Goal: Find contact information: Find contact information

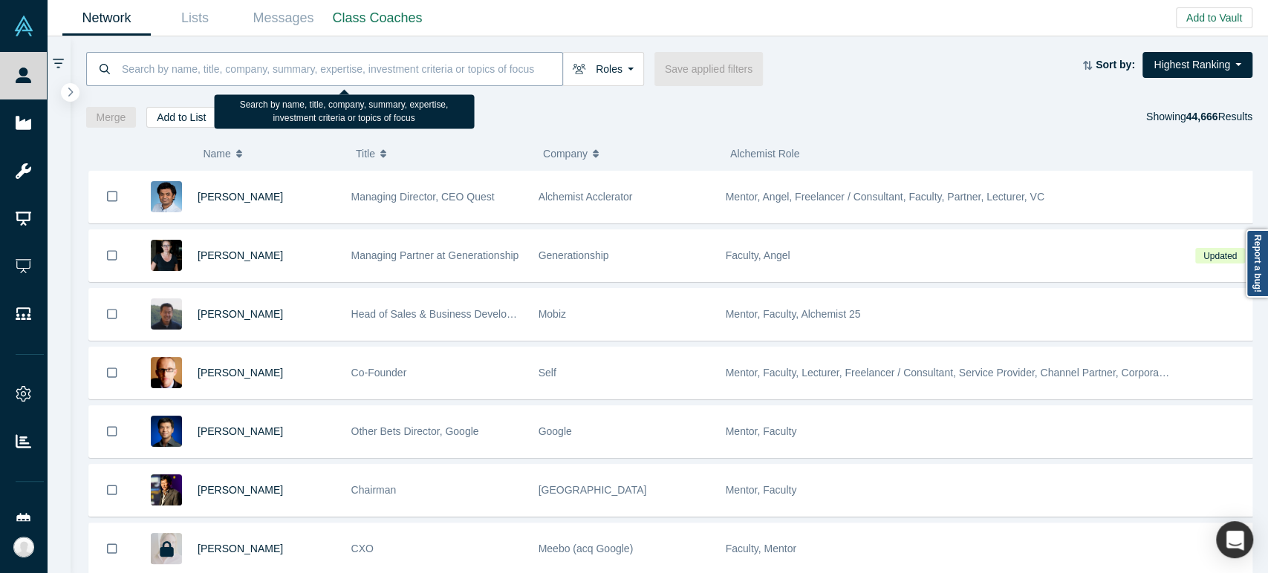
click at [273, 77] on input at bounding box center [341, 68] width 442 height 35
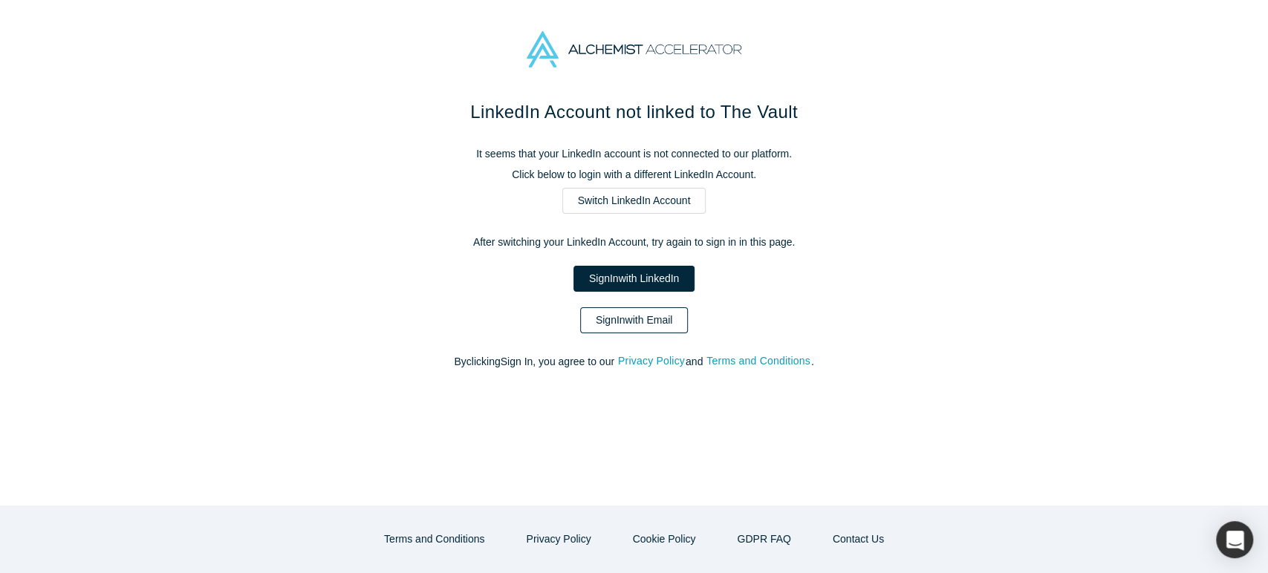
click at [657, 325] on link "Sign In with Email" at bounding box center [634, 320] width 108 height 26
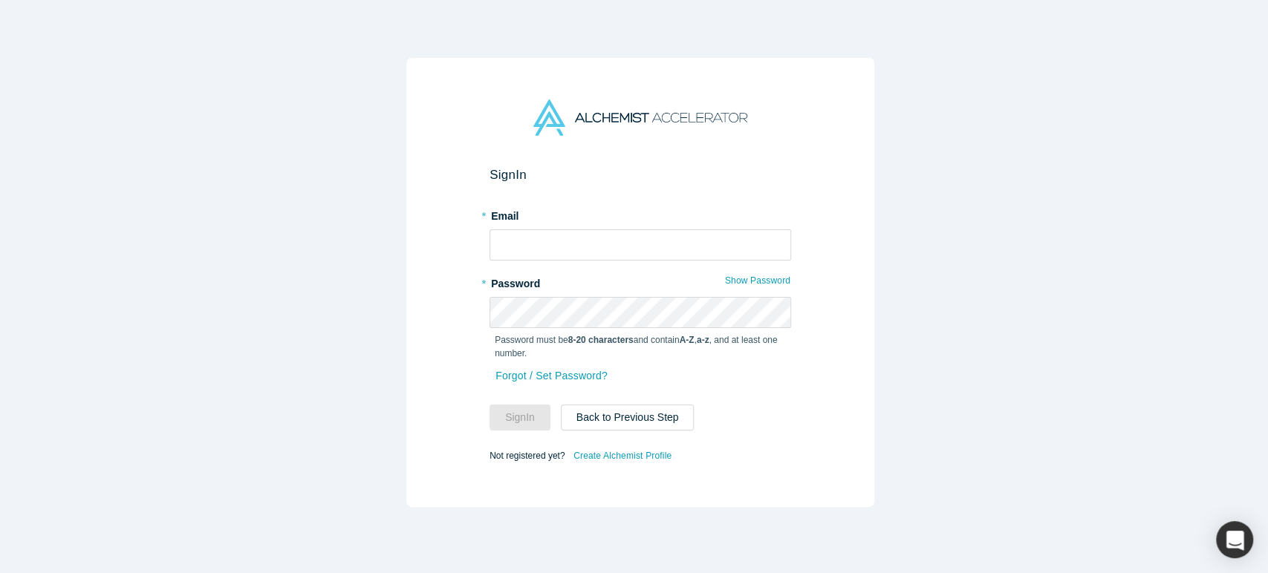
click at [775, 239] on span at bounding box center [776, 239] width 12 height 12
type input "[EMAIL_ADDRESS][DOMAIN_NAME]"
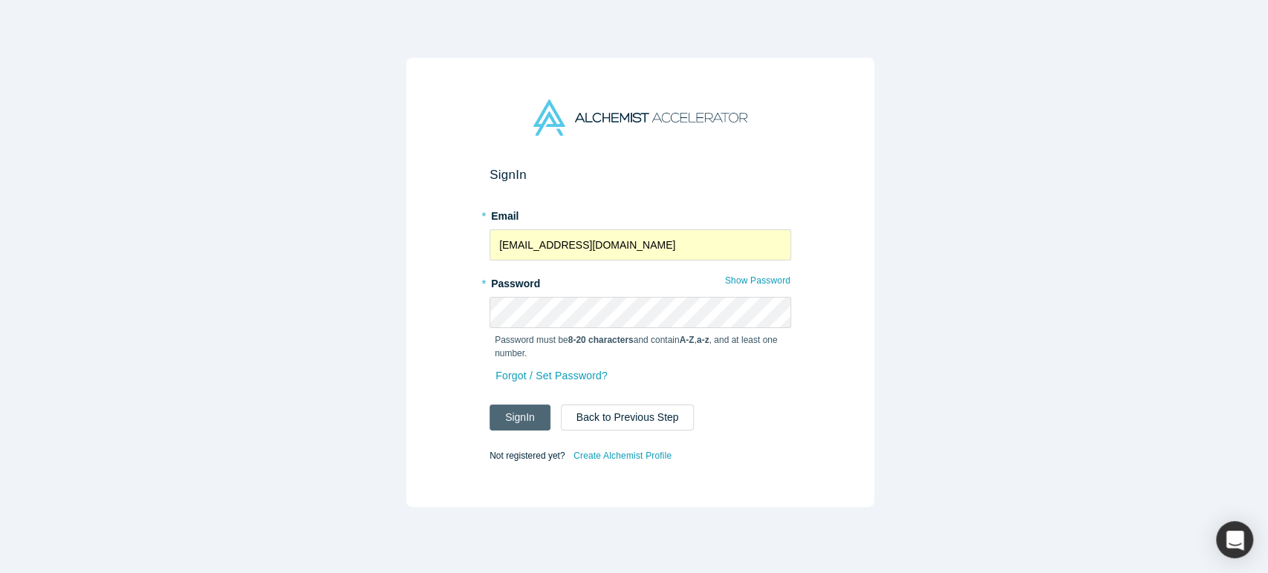
click at [516, 405] on button "Sign In" at bounding box center [519, 418] width 61 height 26
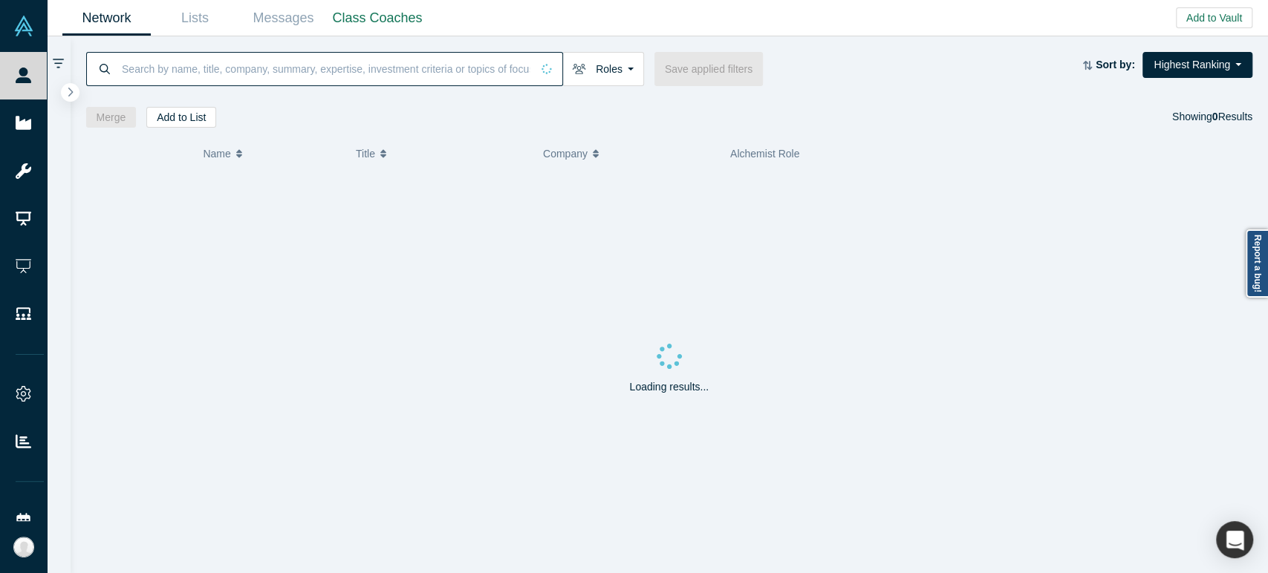
click at [338, 65] on input at bounding box center [325, 68] width 411 height 35
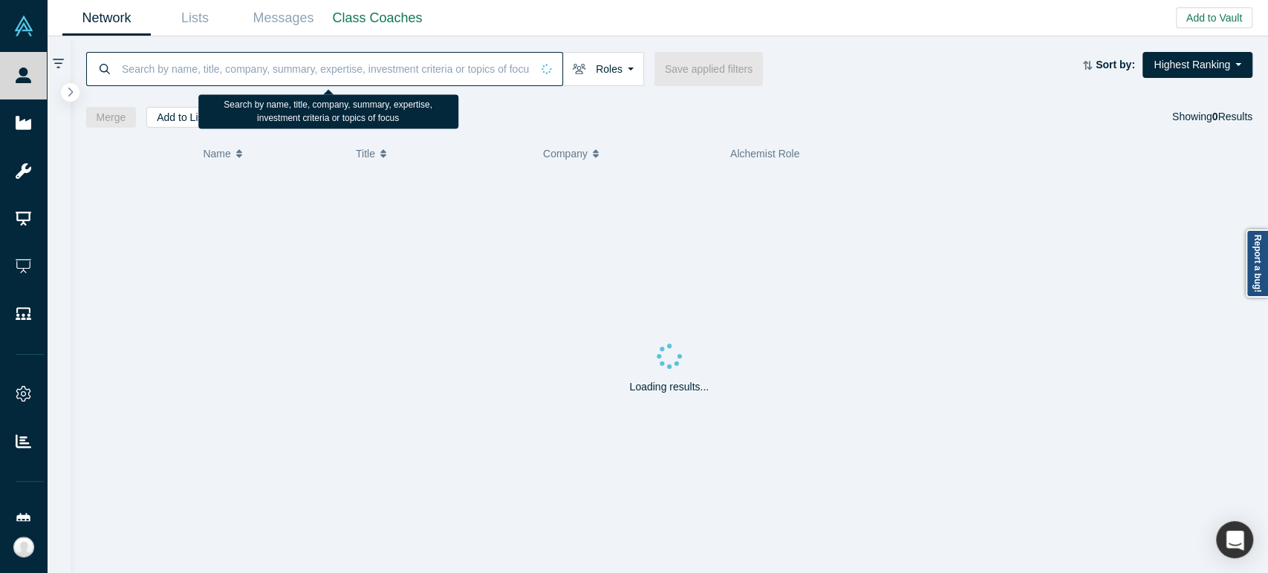
paste input "[PERSON_NAME]"
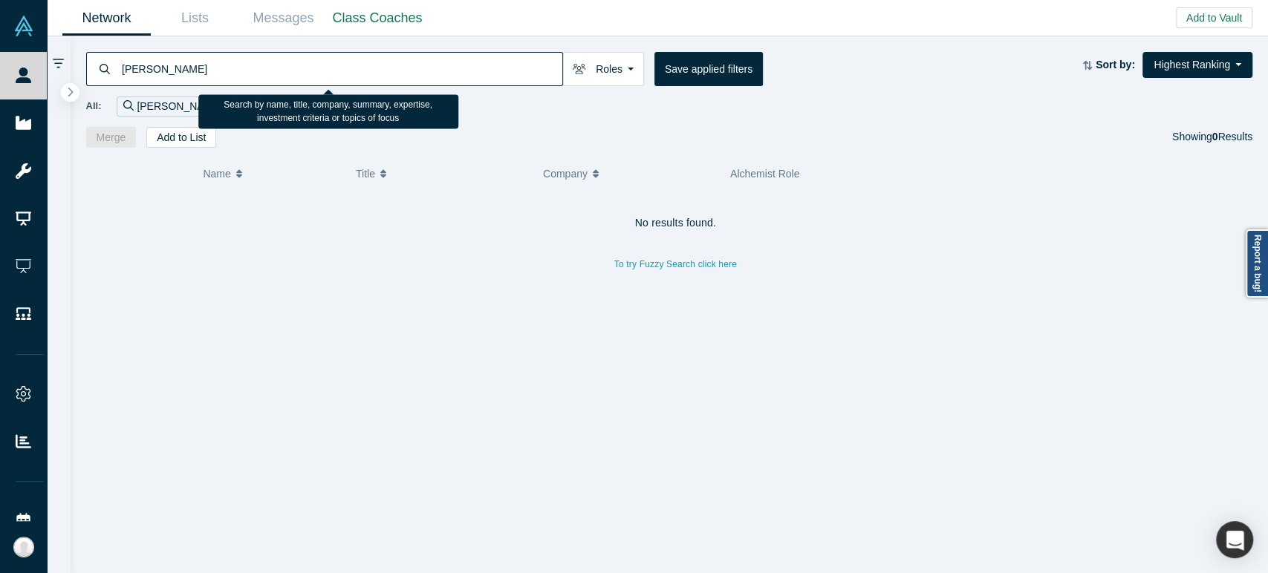
click at [335, 72] on input "[PERSON_NAME]" at bounding box center [341, 68] width 442 height 35
click at [336, 72] on input "[PERSON_NAME]" at bounding box center [341, 68] width 442 height 35
click at [339, 71] on input "[PERSON_NAME]" at bounding box center [341, 68] width 442 height 35
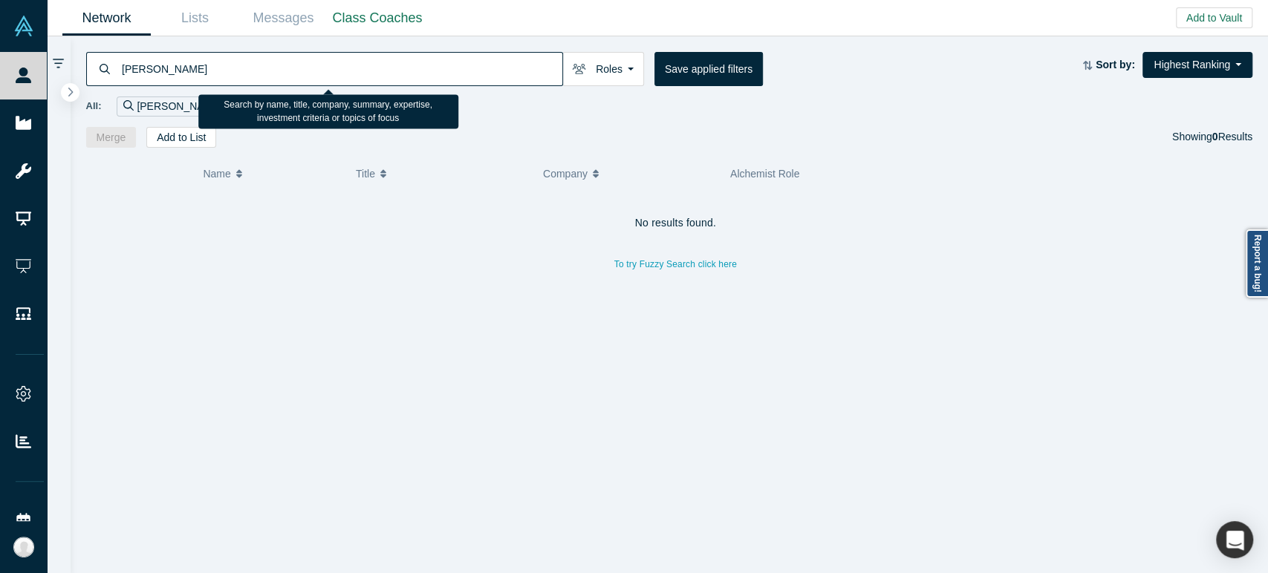
click at [339, 71] on input "[PERSON_NAME]" at bounding box center [341, 68] width 442 height 35
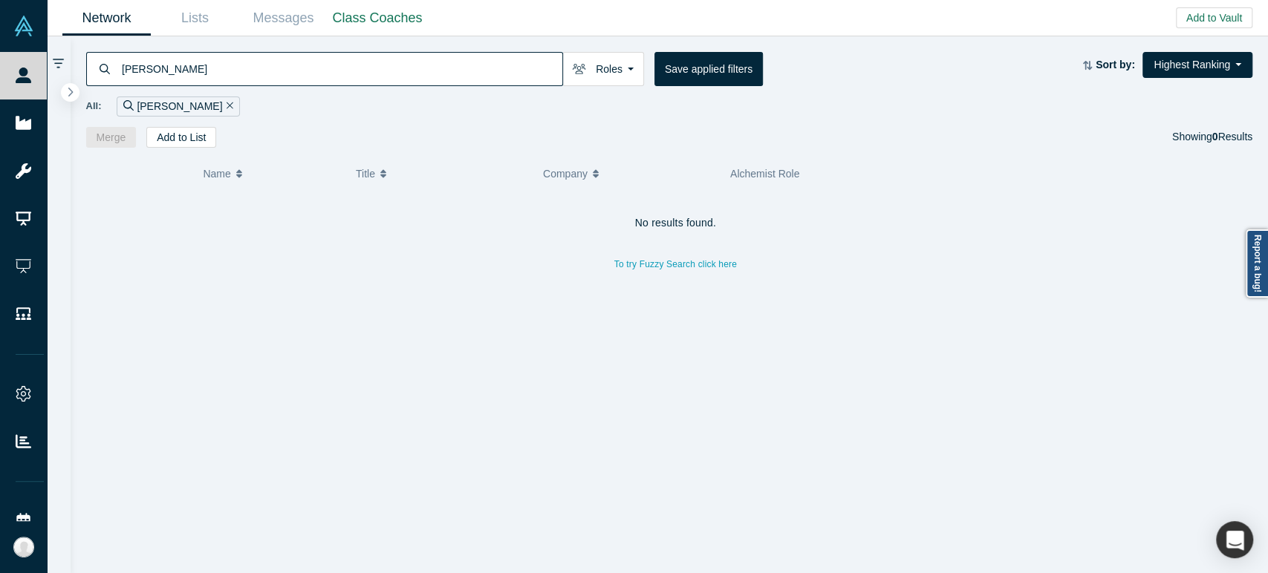
paste input "[PERSON_NAME]"
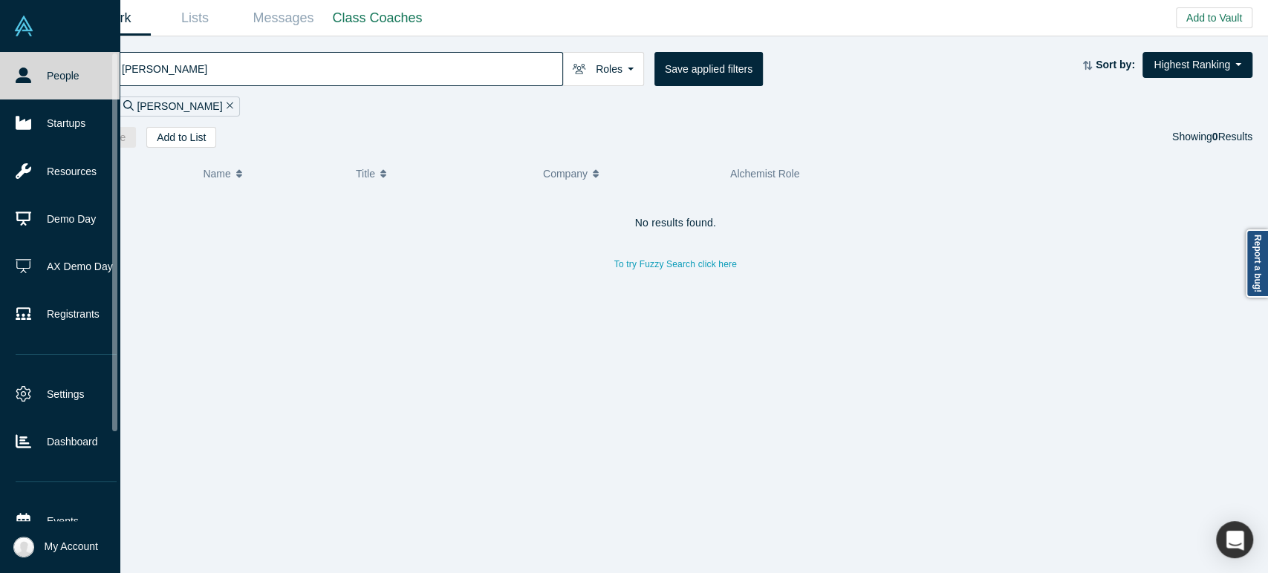
drag, startPoint x: 402, startPoint y: 65, endPoint x: 42, endPoint y: 66, distance: 360.2
click at [42, 66] on div "People Startups Resources Demo Day AX Demo Day Registrants Settings Dashboard E…" at bounding box center [634, 286] width 1268 height 573
paste input "[DOMAIN_NAME][EMAIL_ADDRESS][PERSON_NAME][DOMAIN_NAME]"
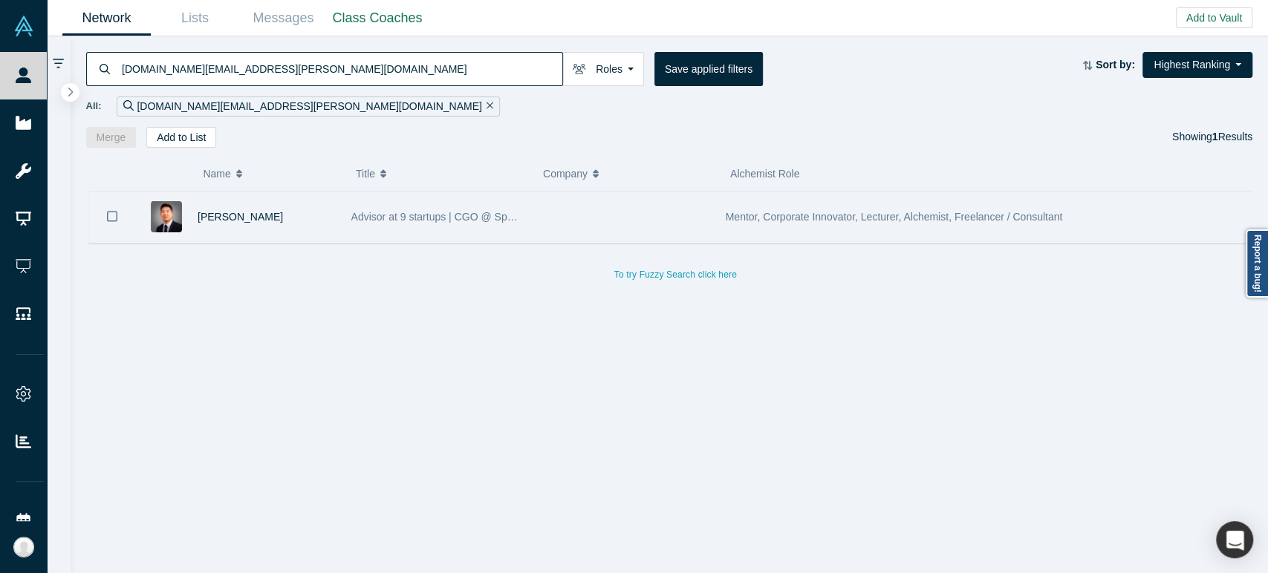
click at [273, 234] on div "[PERSON_NAME]" at bounding box center [267, 217] width 138 height 51
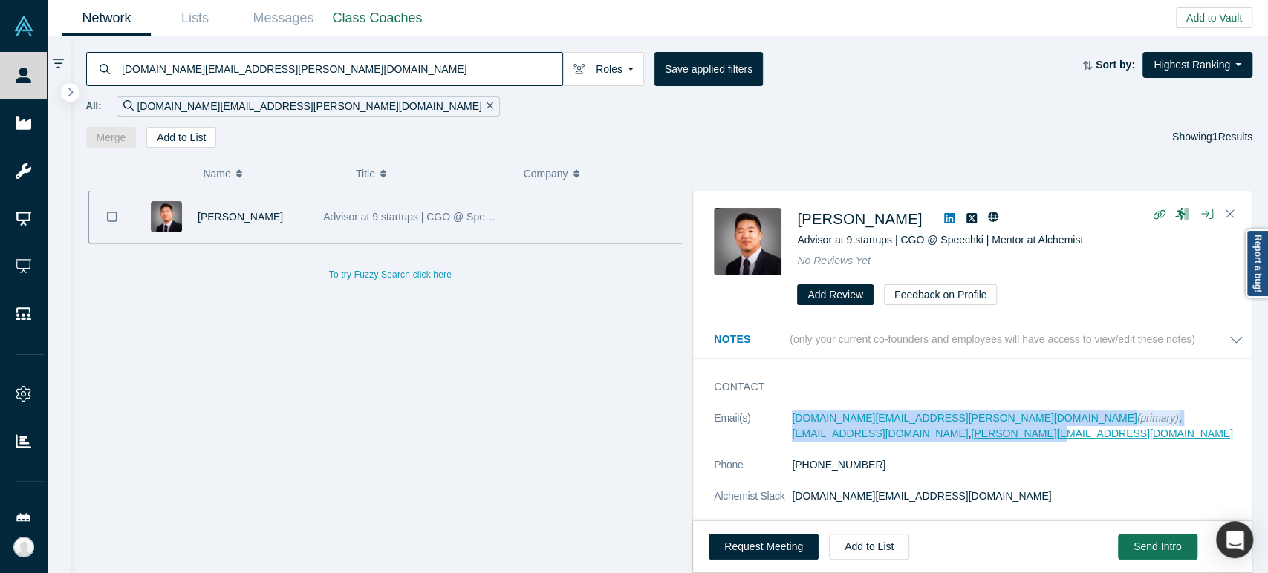
drag, startPoint x: 786, startPoint y: 423, endPoint x: 1143, endPoint y: 422, distance: 357.3
click at [1143, 422] on dl "Email(s) [DOMAIN_NAME][EMAIL_ADDRESS][PERSON_NAME][DOMAIN_NAME] (primary) , [EM…" at bounding box center [979, 481] width 530 height 140
copy dl "[DOMAIN_NAME][EMAIL_ADDRESS][PERSON_NAME][DOMAIN_NAME] (primary) , [EMAIL_ADDRE…"
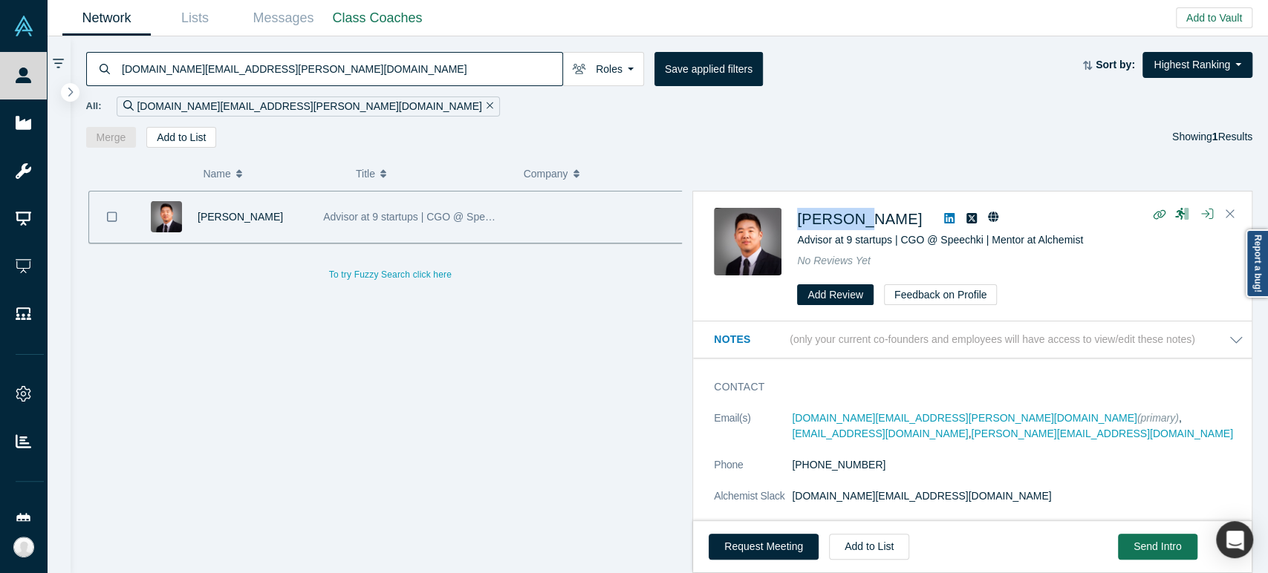
drag, startPoint x: 796, startPoint y: 228, endPoint x: 852, endPoint y: 229, distance: 55.7
click at [852, 229] on div "[PERSON_NAME] Advisor at 9 startups | CGO @ Speechki | Mentor at Alchemist No R…" at bounding box center [975, 257] width 522 height 98
copy span "[PERSON_NAME]"
click at [498, 70] on input "[DOMAIN_NAME][EMAIL_ADDRESS][PERSON_NAME][DOMAIN_NAME]" at bounding box center [341, 68] width 442 height 35
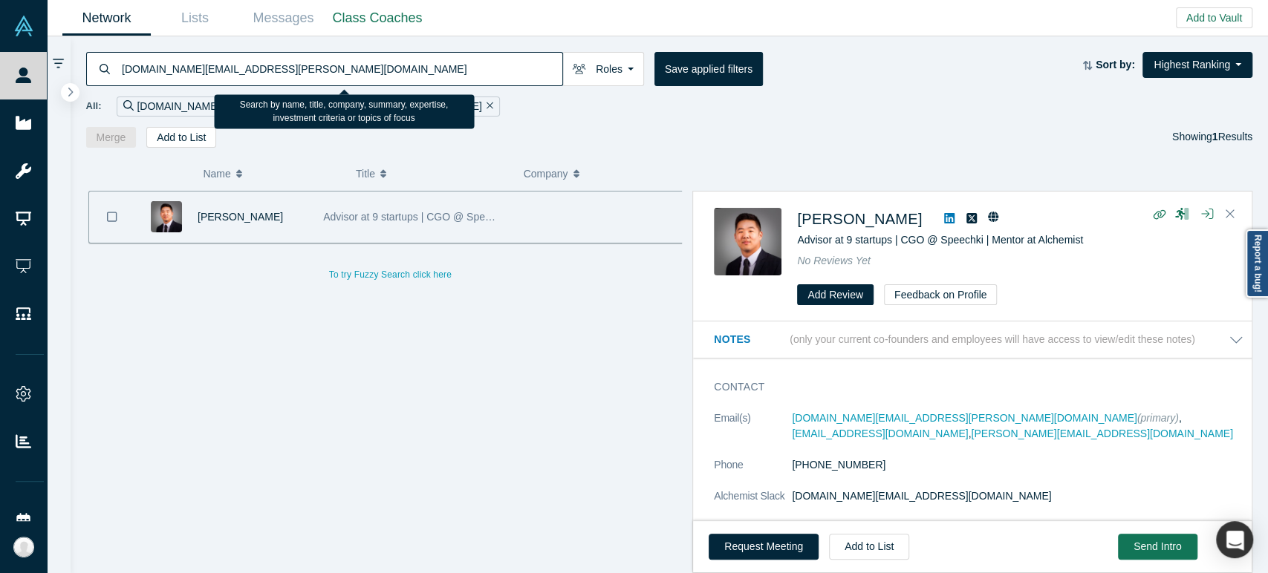
click at [498, 70] on input "[DOMAIN_NAME][EMAIL_ADDRESS][PERSON_NAME][DOMAIN_NAME]" at bounding box center [341, 68] width 442 height 35
paste input "[PERSON_NAME]"
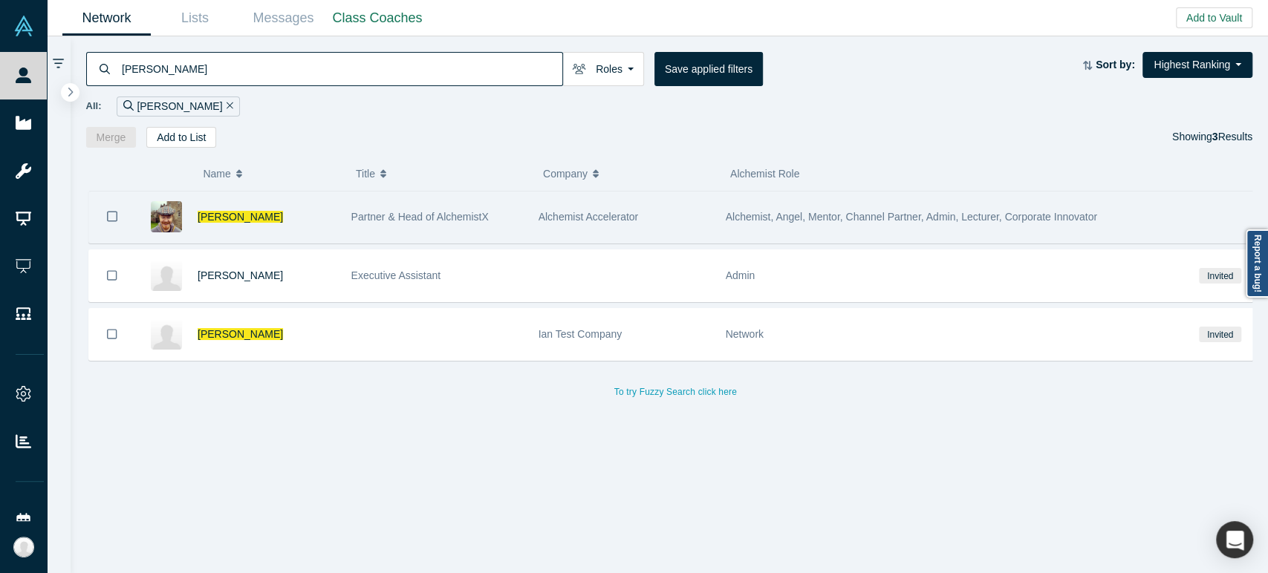
click at [325, 224] on div "[PERSON_NAME]" at bounding box center [267, 217] width 138 height 51
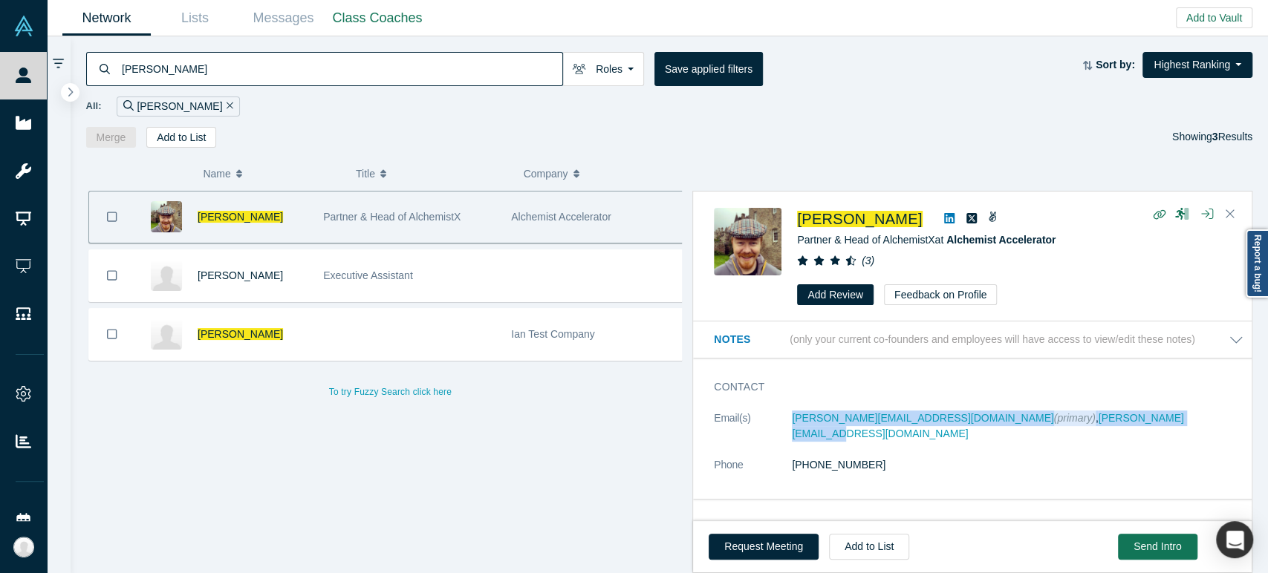
drag, startPoint x: 782, startPoint y: 422, endPoint x: 1101, endPoint y: 429, distance: 318.7
click at [1102, 428] on dl "Email(s) [PERSON_NAME][EMAIL_ADDRESS][DOMAIN_NAME] (primary) , [PERSON_NAME][EM…" at bounding box center [979, 450] width 530 height 78
copy dl "[PERSON_NAME][EMAIL_ADDRESS][DOMAIN_NAME] (primary) , [PERSON_NAME][EMAIL_ADDRE…"
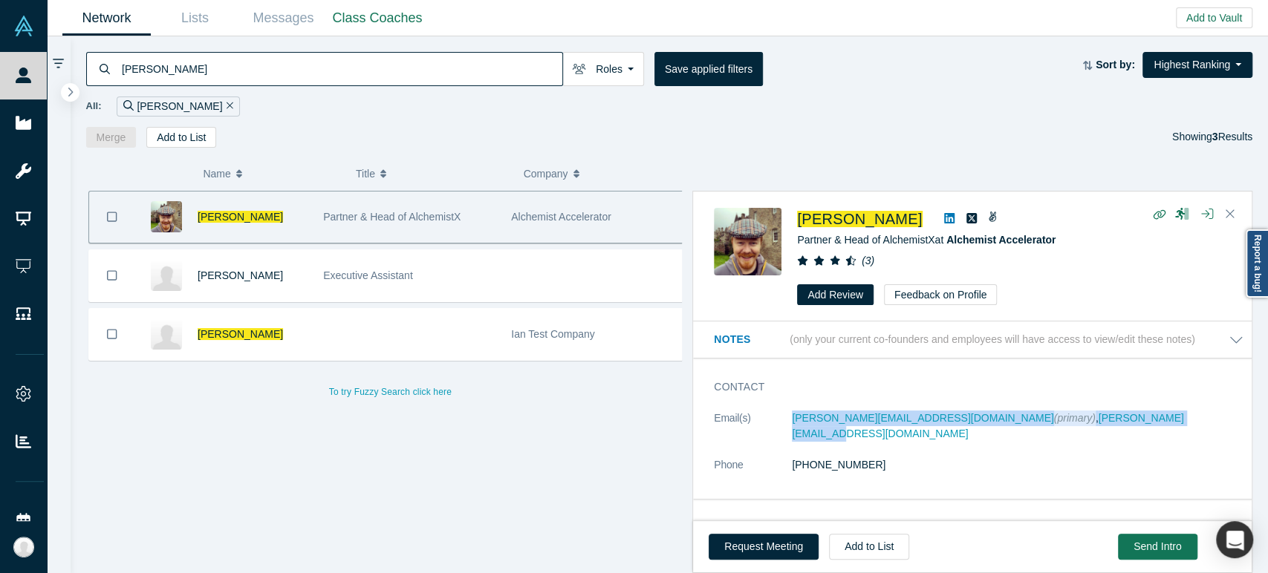
copy dl "[PERSON_NAME][EMAIL_ADDRESS][DOMAIN_NAME] (primary) , [PERSON_NAME][EMAIL_ADDRE…"
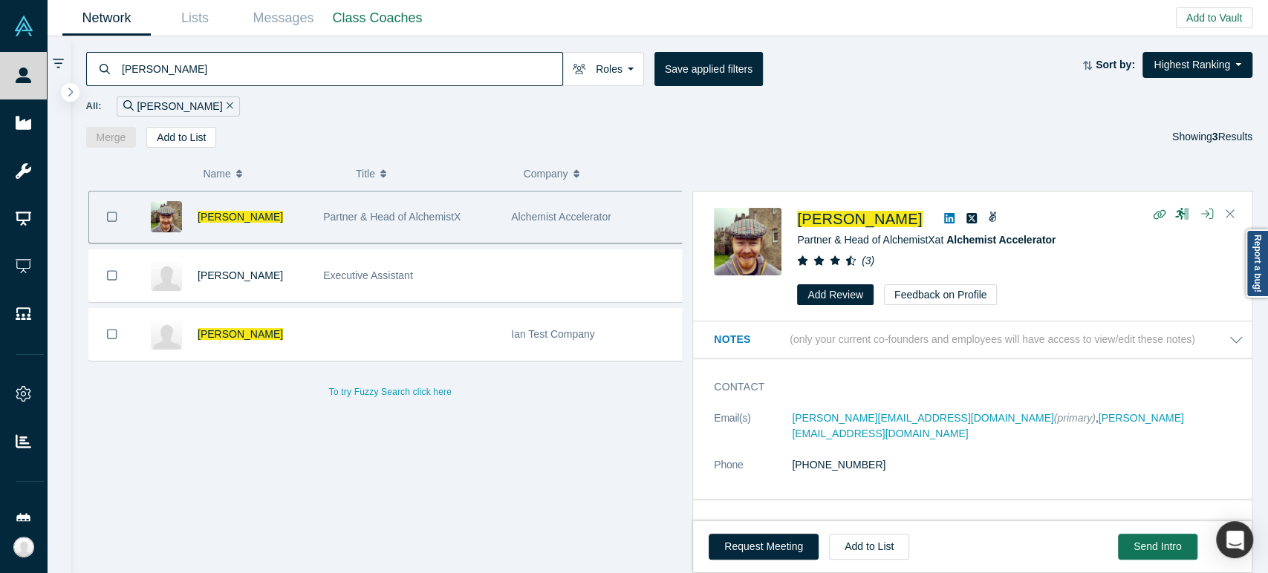
click at [313, 65] on input "[PERSON_NAME]" at bounding box center [341, 68] width 442 height 35
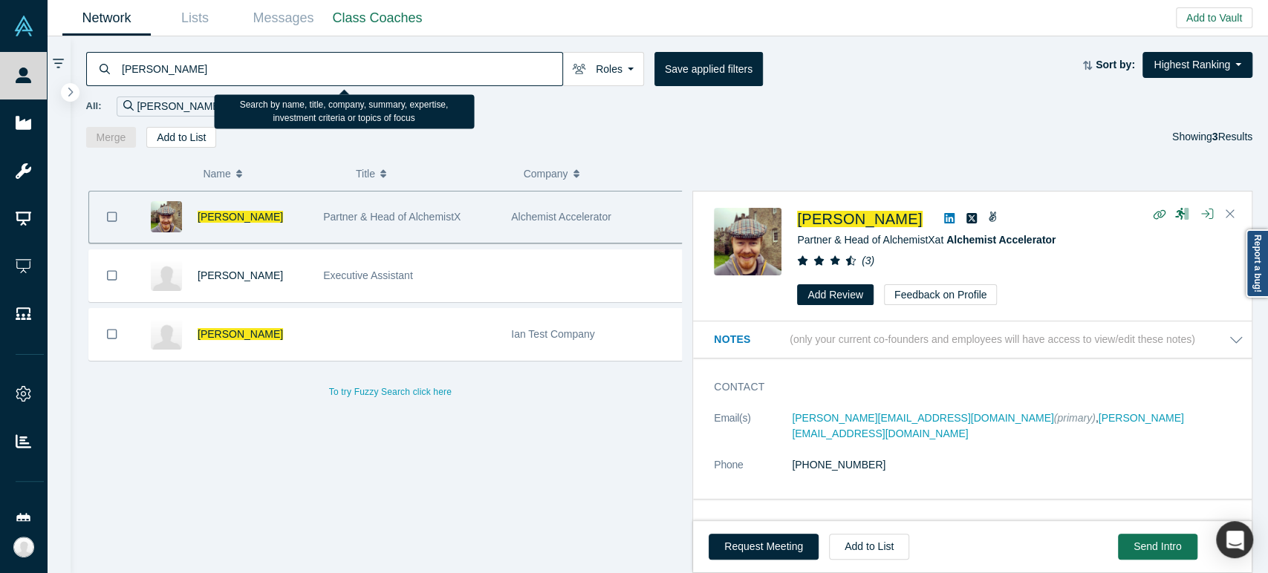
click at [313, 65] on input "[PERSON_NAME]" at bounding box center [341, 68] width 442 height 35
paste input "[PERSON_NAME]"
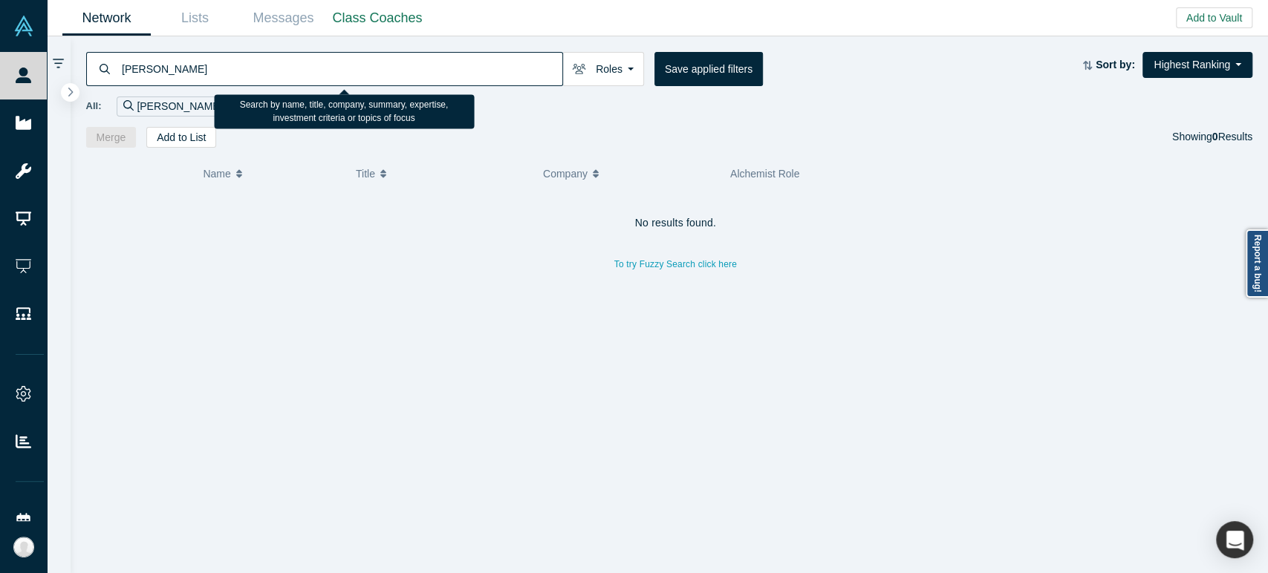
drag, startPoint x: 167, startPoint y: 70, endPoint x: 255, endPoint y: 68, distance: 87.7
click at [255, 68] on input "[PERSON_NAME]" at bounding box center [341, 68] width 442 height 35
click at [371, 61] on input "[PERSON_NAME]" at bounding box center [341, 68] width 442 height 35
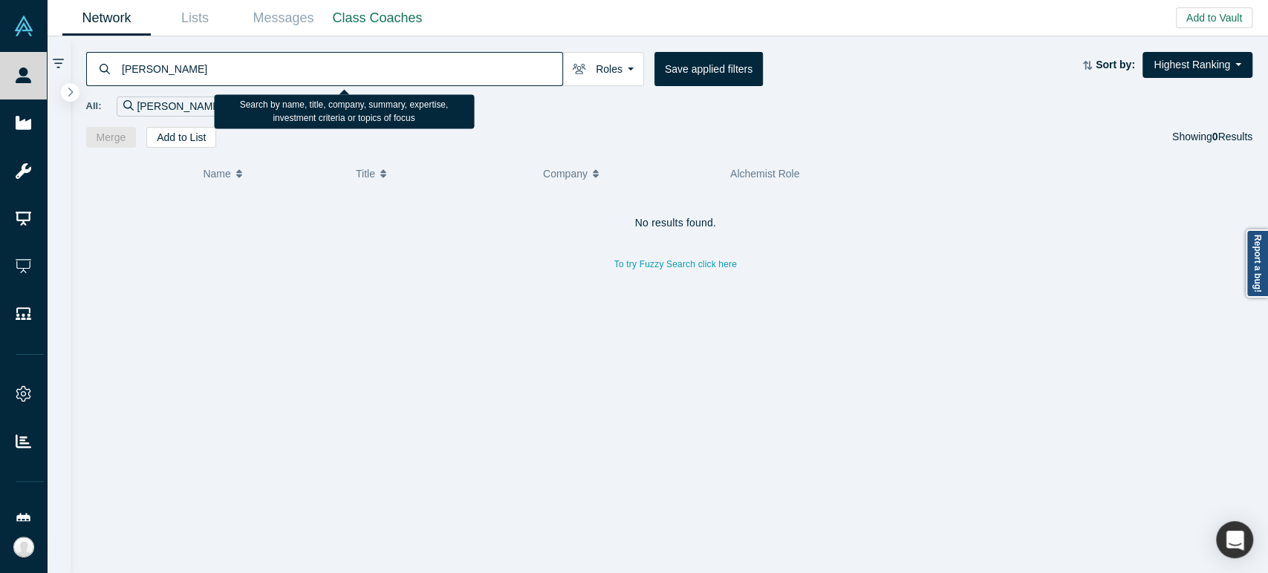
paste input "[EMAIL_ADDRESS][DOMAIN_NAME]"
click at [418, 71] on input "[EMAIL_ADDRESS][DOMAIN_NAME]" at bounding box center [341, 68] width 442 height 35
paste input "[PERSON_NAME]"
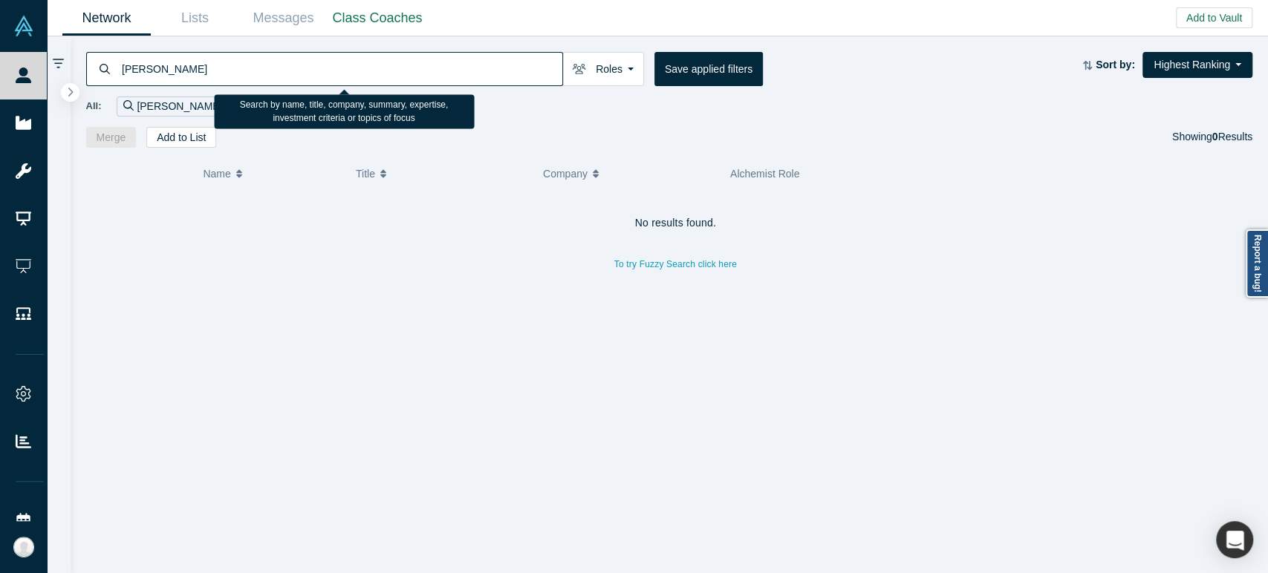
click at [371, 67] on input "[PERSON_NAME]" at bounding box center [341, 68] width 442 height 35
click at [371, 65] on input "[PERSON_NAME]" at bounding box center [341, 68] width 442 height 35
paste input "[EMAIL_ADDRESS][DOMAIN_NAME]"
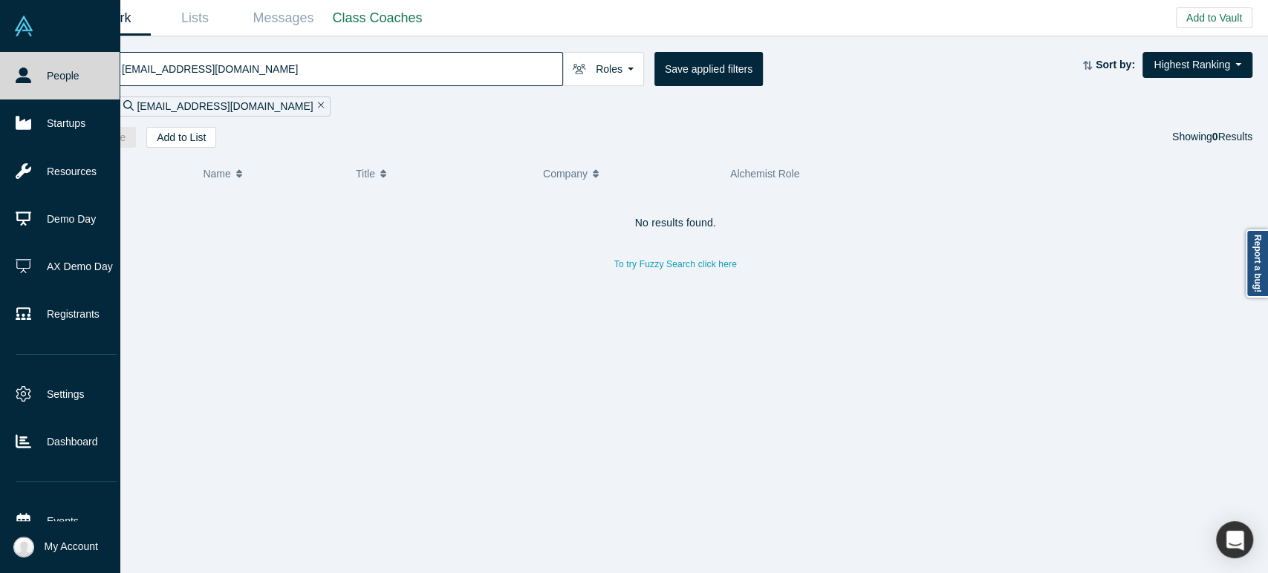
drag, startPoint x: 290, startPoint y: 77, endPoint x: 7, endPoint y: 29, distance: 287.1
click at [7, 29] on div "People Startups Resources Demo Day AX Demo Day Registrants Settings Dashboard E…" at bounding box center [634, 286] width 1268 height 573
paste input "[PERSON_NAME] ([PERSON_NAME]"
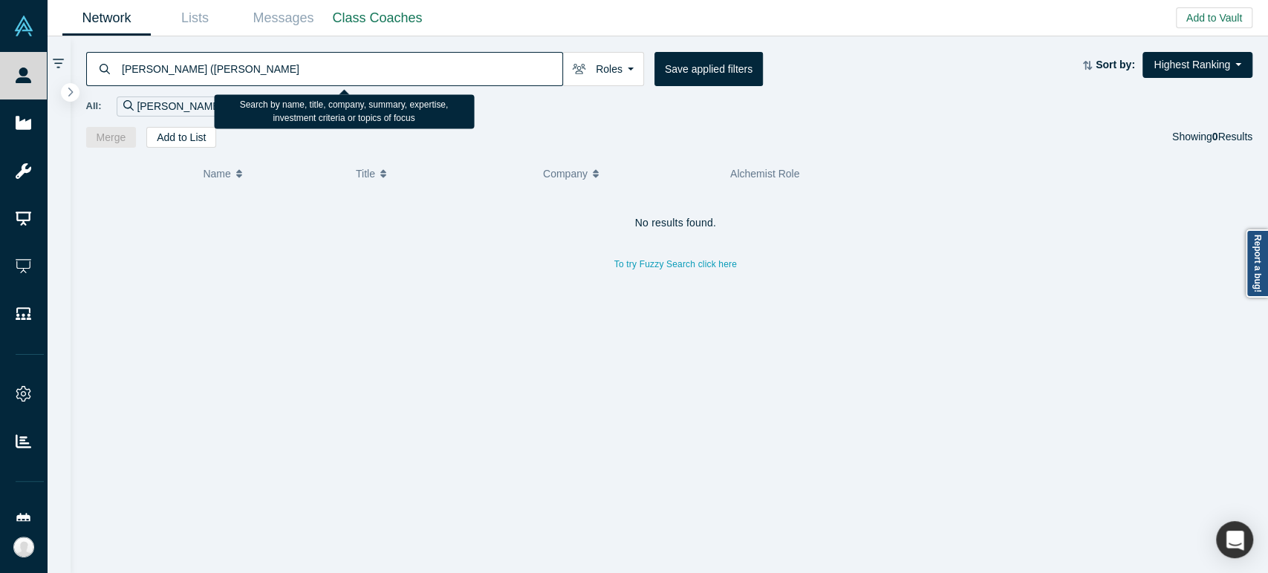
drag, startPoint x: 155, startPoint y: 70, endPoint x: 198, endPoint y: 82, distance: 44.7
click at [198, 82] on input "[PERSON_NAME] ([PERSON_NAME]" at bounding box center [341, 68] width 442 height 35
click at [220, 70] on input "[PERSON_NAME]" at bounding box center [341, 68] width 442 height 35
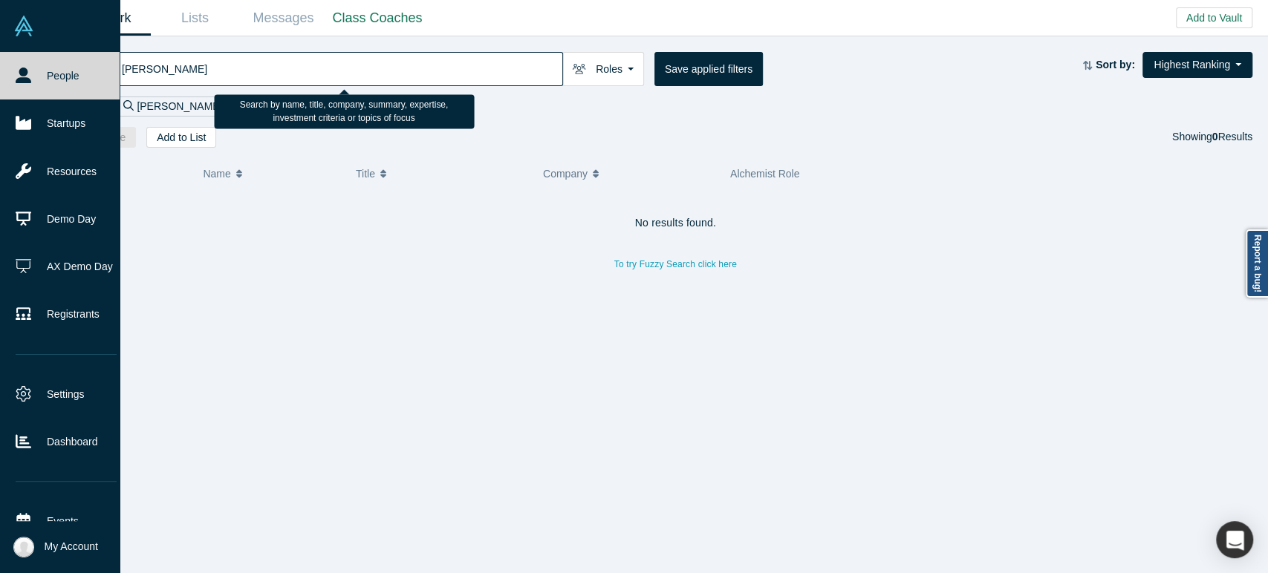
drag, startPoint x: 157, startPoint y: 69, endPoint x: 0, endPoint y: 37, distance: 160.7
click at [0, 37] on div "People Startups Resources Demo Day AX Demo Day Registrants Settings Dashboard E…" at bounding box center [634, 286] width 1268 height 573
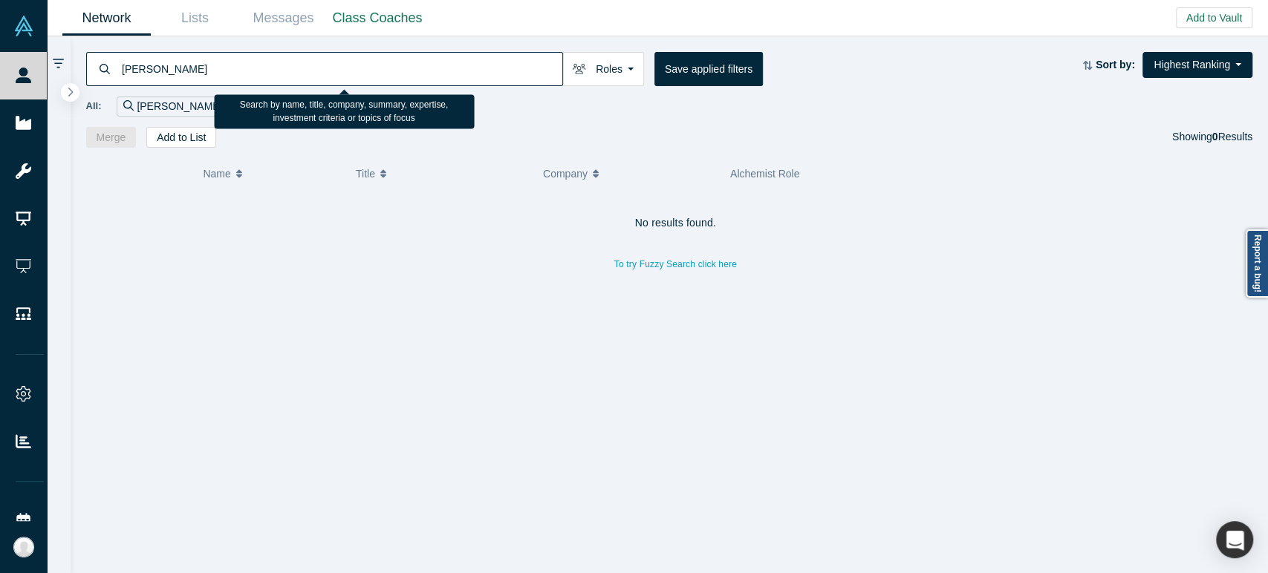
click at [365, 73] on input "[PERSON_NAME]" at bounding box center [341, 68] width 442 height 35
paste input "[PERSON_NAME]"
click at [413, 69] on input "[PERSON_NAME]" at bounding box center [341, 68] width 442 height 35
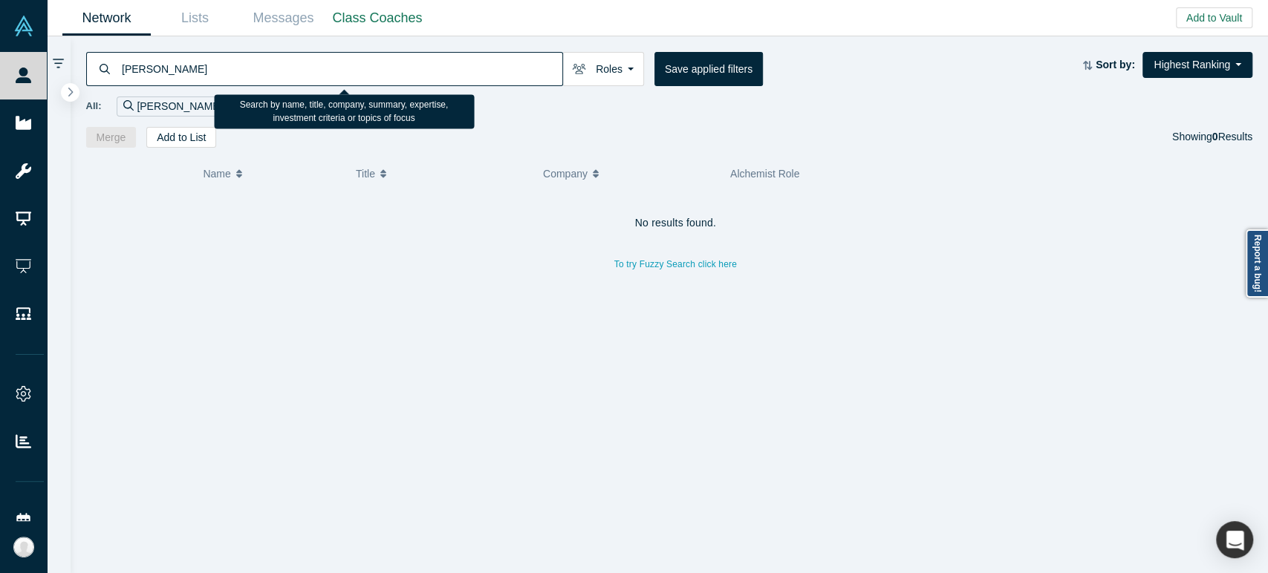
click at [413, 68] on input "[PERSON_NAME]" at bounding box center [341, 68] width 442 height 35
paste input "[PERSON_NAME]"
click at [429, 70] on input "[PERSON_NAME]" at bounding box center [341, 68] width 442 height 35
click at [429, 68] on input "[PERSON_NAME]" at bounding box center [341, 68] width 442 height 35
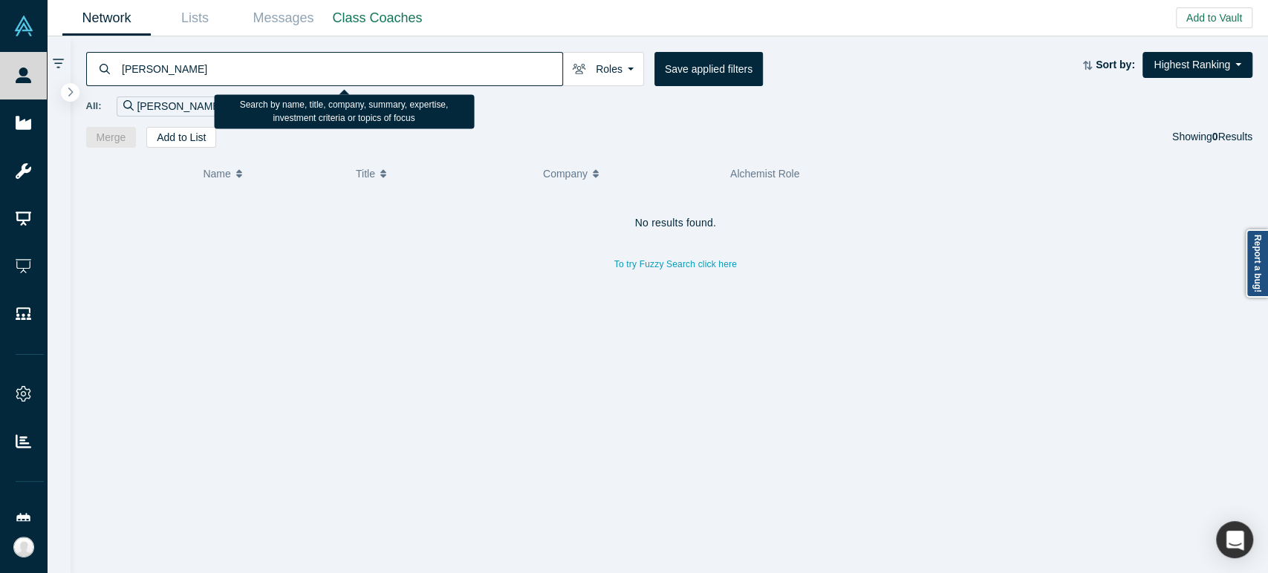
paste input "[PERSON_NAME]"
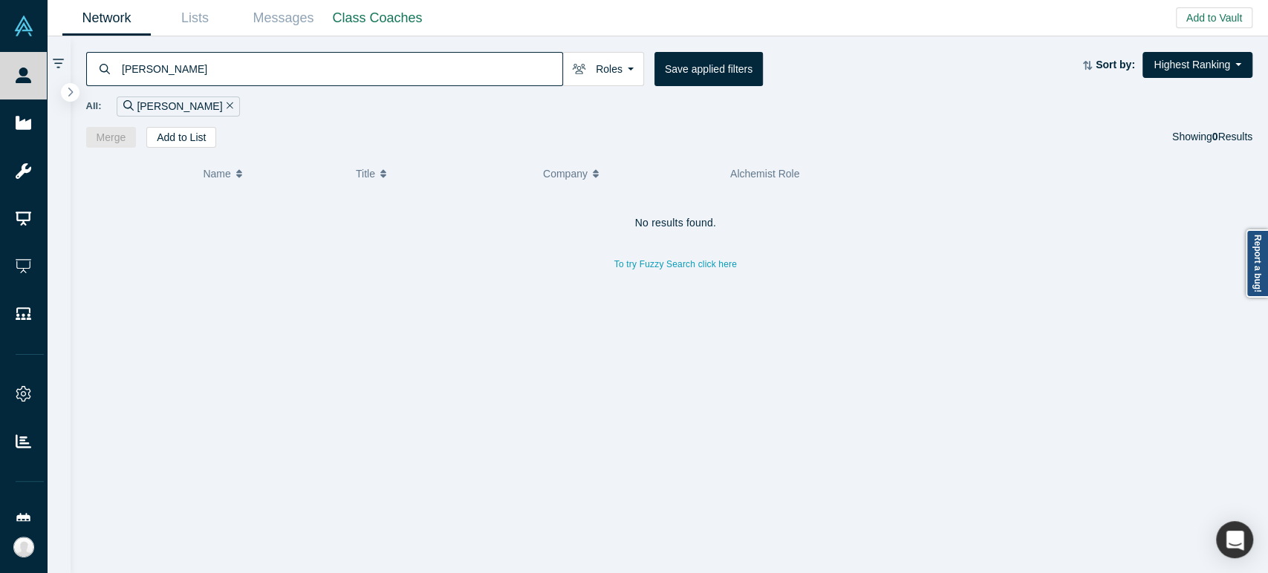
click at [204, 63] on input "[PERSON_NAME]" at bounding box center [341, 68] width 442 height 35
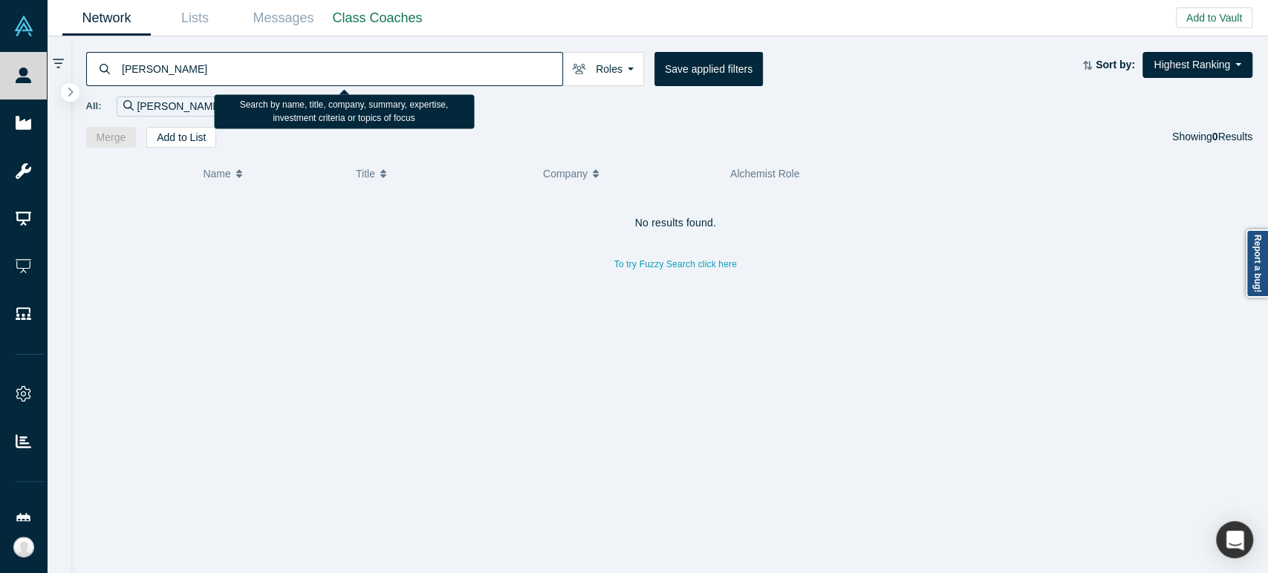
click at [204, 63] on input "[PERSON_NAME]" at bounding box center [341, 68] width 442 height 35
paste input "Alyssa Master"
click at [333, 64] on input "Alyssa Master" at bounding box center [341, 68] width 442 height 35
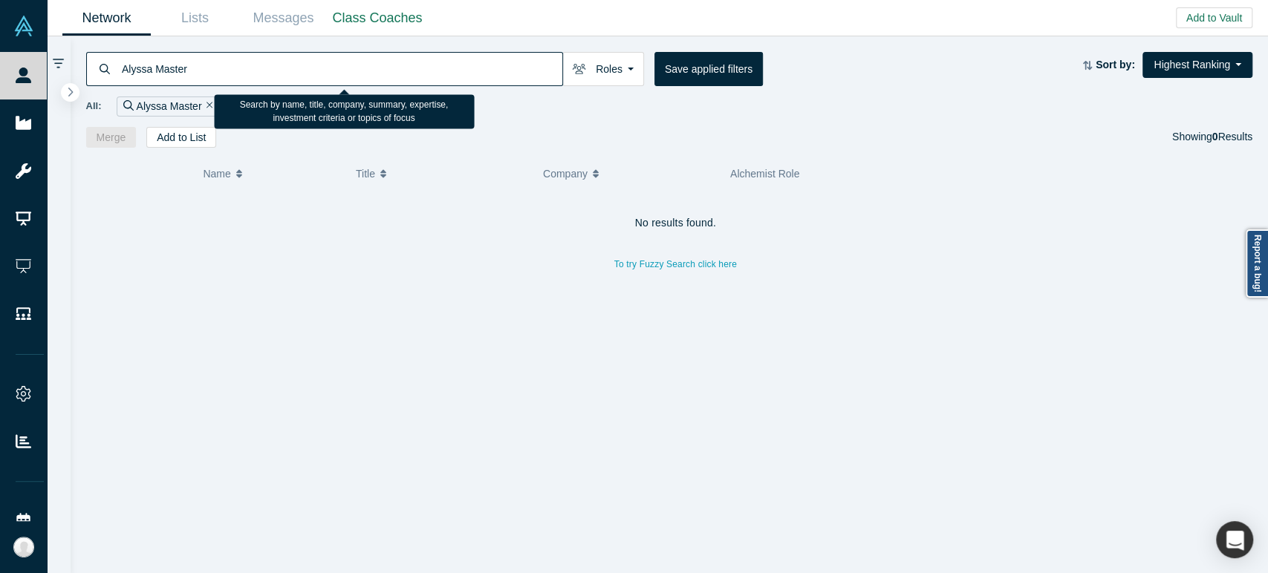
click at [333, 64] on input "Alyssa Master" at bounding box center [341, 68] width 442 height 35
paste input "[PERSON_NAME]"
type input "[PERSON_NAME]"
